Goal: Obtain resource: Download file/media

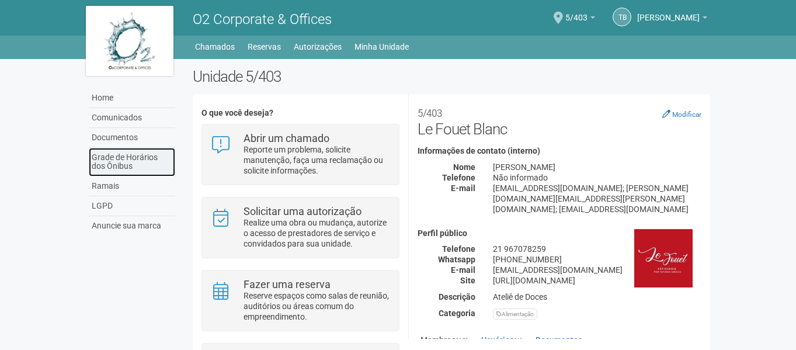
click at [139, 165] on link "Grade de Horários dos Ônibus" at bounding box center [132, 162] width 86 height 29
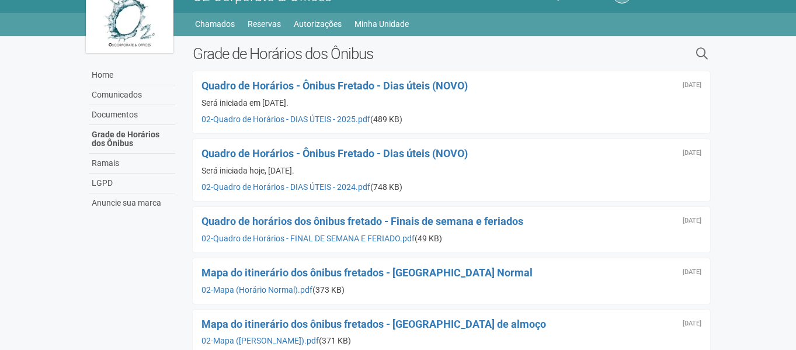
scroll to position [39, 0]
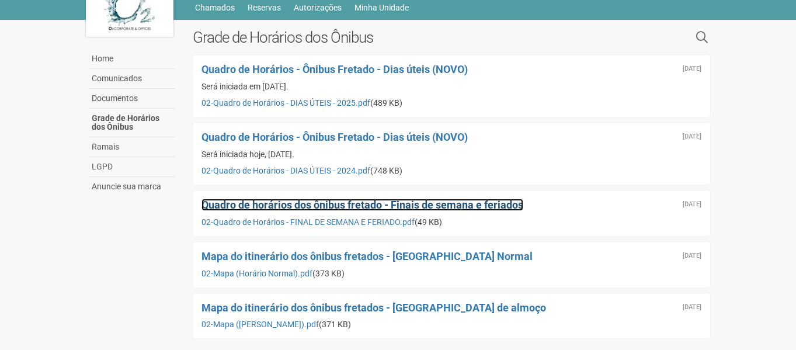
click at [441, 203] on span "Quadro de horários dos ônibus fretado - Finais de semana e feriados" at bounding box center [362, 204] width 322 height 12
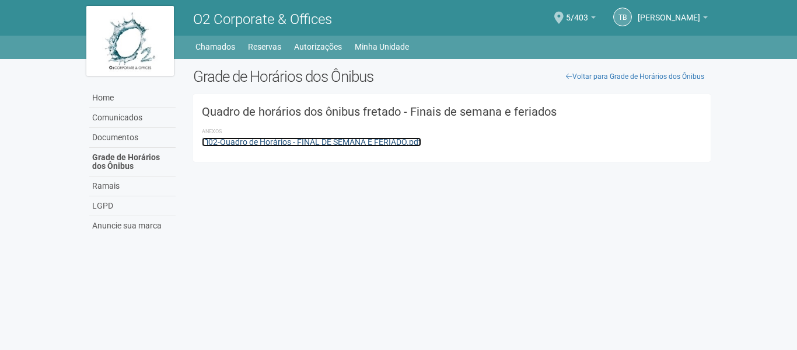
click at [381, 139] on link "02-Quadro de Horários - FINAL DE SEMANA E FERIADO.pdf" at bounding box center [312, 141] width 220 height 9
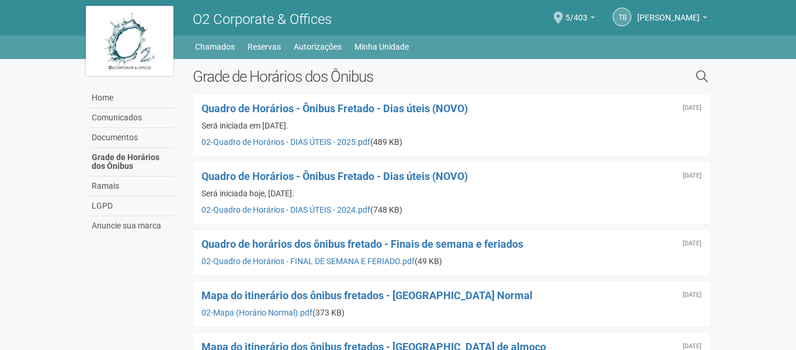
scroll to position [39, 0]
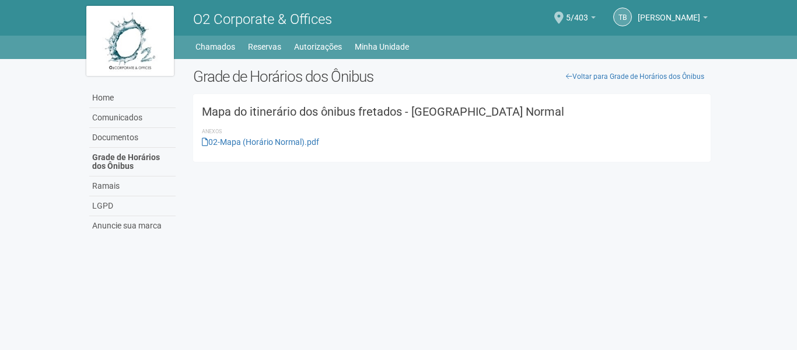
click at [239, 149] on div "Mapa do itinerário dos ônibus fretados - [GEOGRAPHIC_DATA] Normal Anexos 02-Map…" at bounding box center [452, 128] width 518 height 68
click at [241, 139] on link "02-Mapa (Horário Normal).pdf" at bounding box center [260, 141] width 117 height 9
